Goal: Find contact information: Find contact information

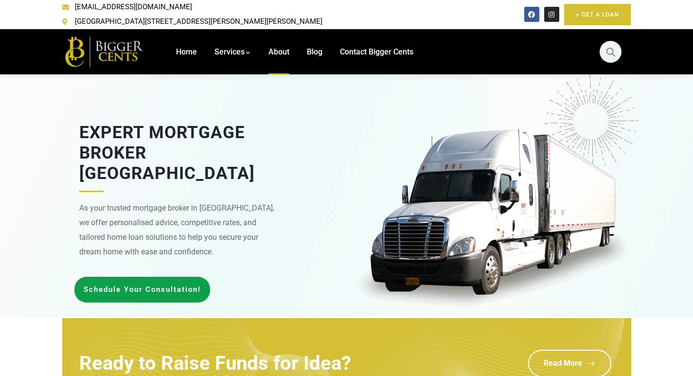
click at [284, 47] on span "About" at bounding box center [279, 51] width 21 height 9
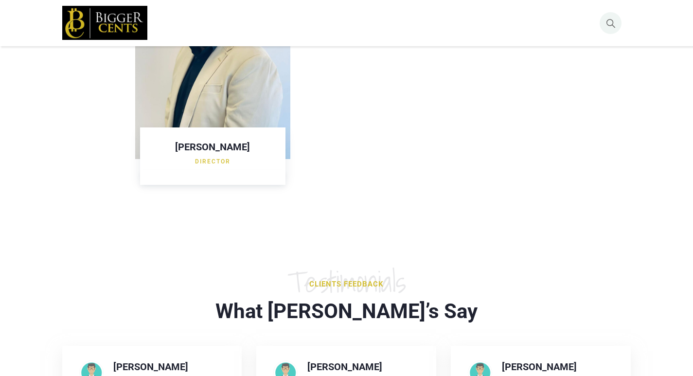
scroll to position [1148, 0]
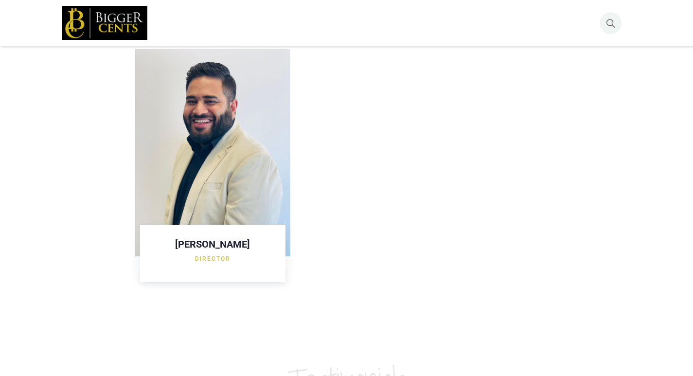
click at [205, 239] on h3 "[PERSON_NAME]" at bounding box center [213, 244] width 126 height 10
click at [237, 203] on img at bounding box center [213, 153] width 156 height 208
click at [173, 225] on div "[PERSON_NAME] Director" at bounding box center [213, 251] width 146 height 53
drag, startPoint x: 192, startPoint y: 237, endPoint x: 234, endPoint y: 251, distance: 43.5
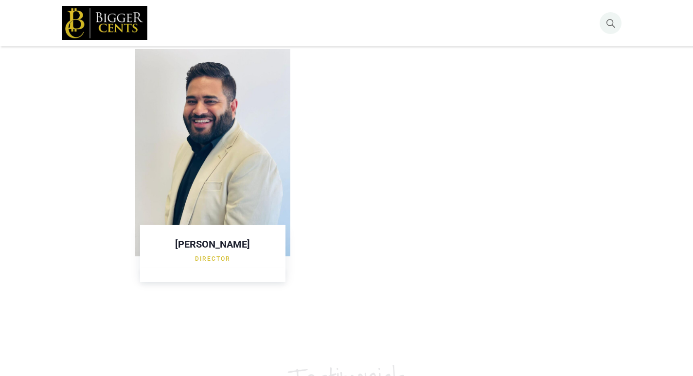
click at [234, 251] on div "[PERSON_NAME] Director" at bounding box center [213, 251] width 146 height 53
copy div "[PERSON_NAME] Director"
